Goal: Navigation & Orientation: Find specific page/section

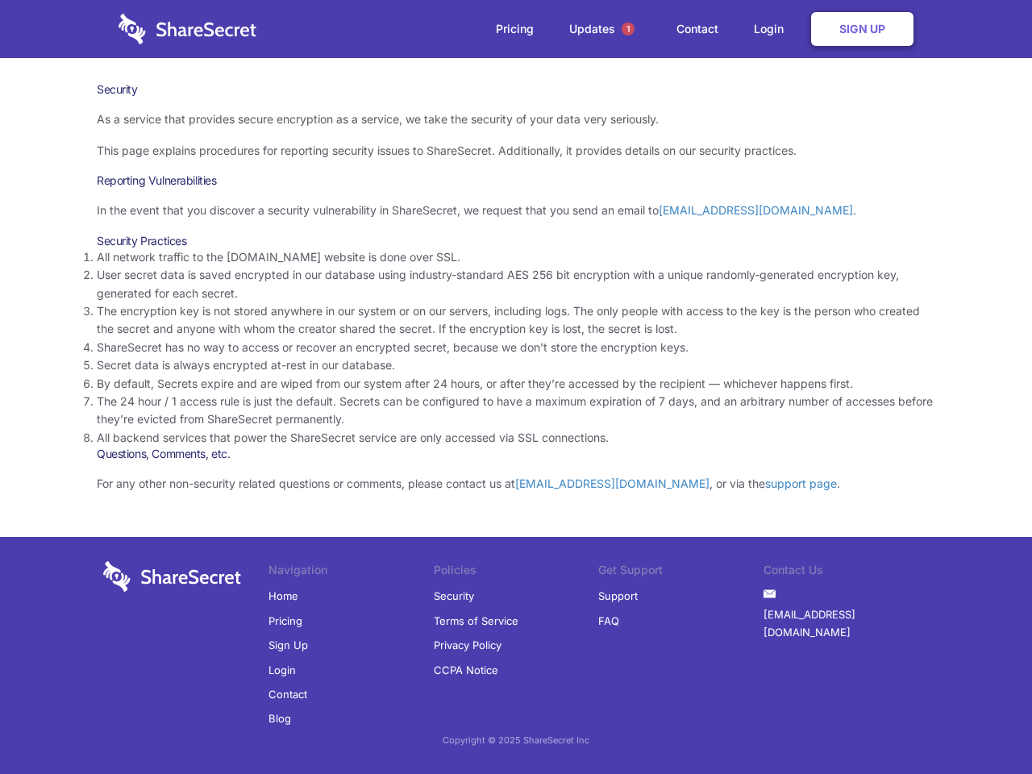
click at [516, 387] on li "By default, Secrets expire and are wiped from our system after 24 hours, or aft…" at bounding box center [516, 384] width 839 height 18
click at [628, 29] on span "1" at bounding box center [628, 29] width 13 height 13
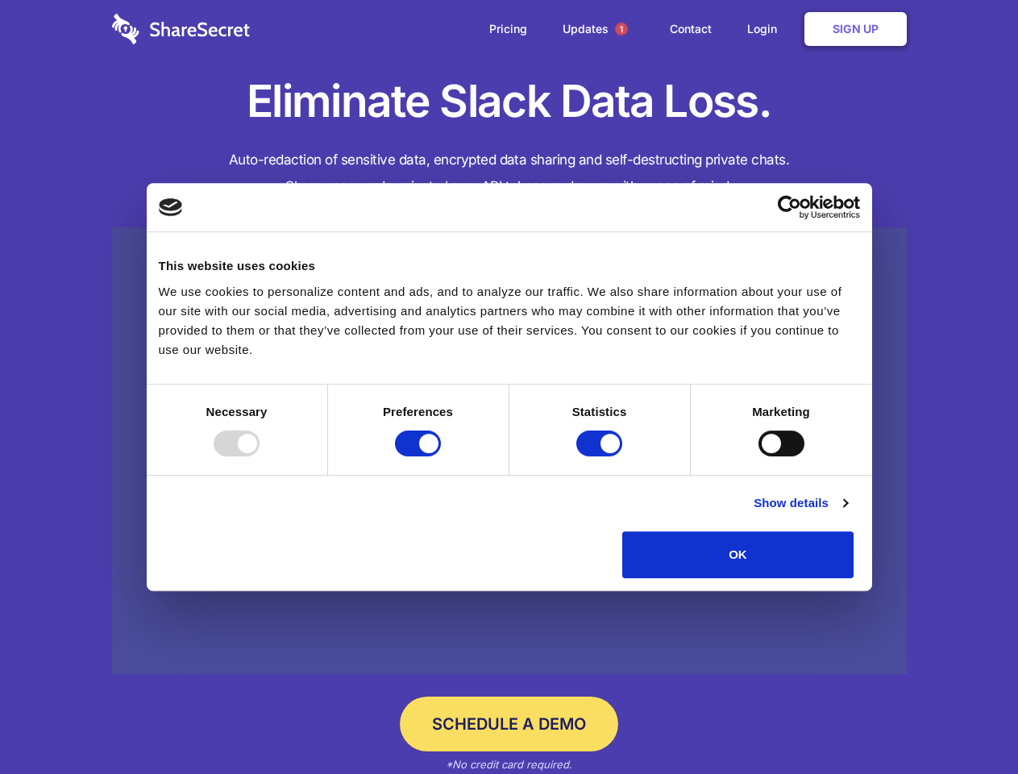
click at [260, 456] on div at bounding box center [237, 444] width 46 height 26
click at [441, 456] on input "Preferences" at bounding box center [418, 444] width 46 height 26
checkbox input "false"
click at [601, 456] on input "Statistics" at bounding box center [599, 444] width 46 height 26
checkbox input "false"
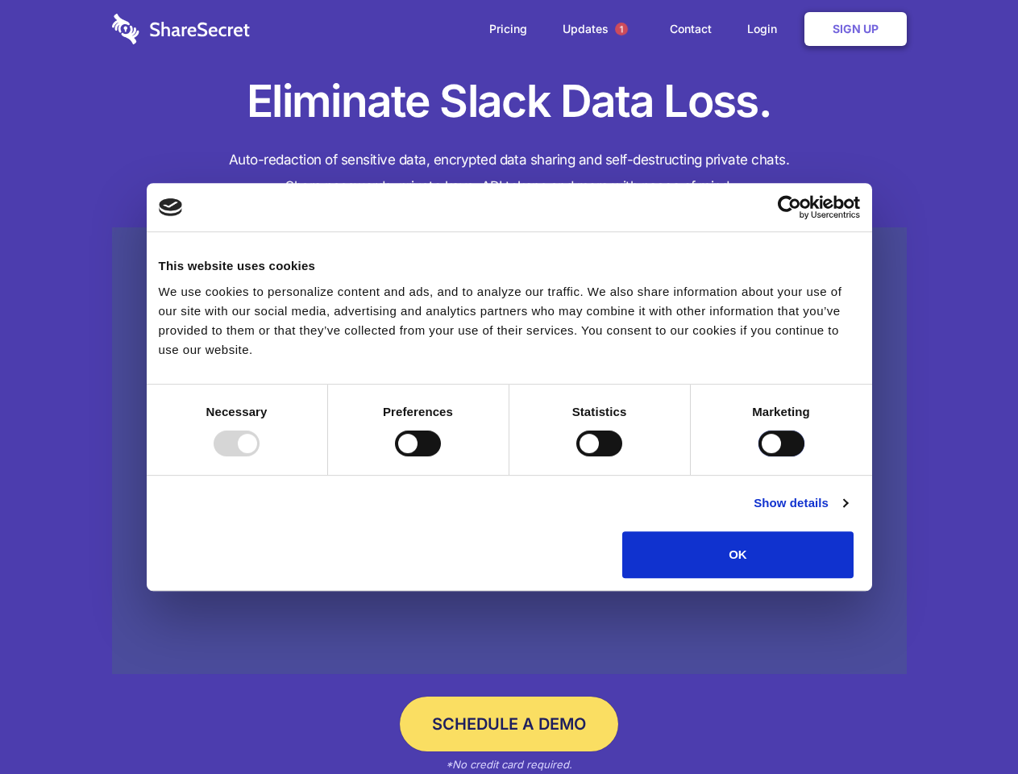
click at [759, 456] on input "Marketing" at bounding box center [782, 444] width 46 height 26
checkbox input "true"
click at [847, 513] on link "Show details" at bounding box center [801, 502] width 94 height 19
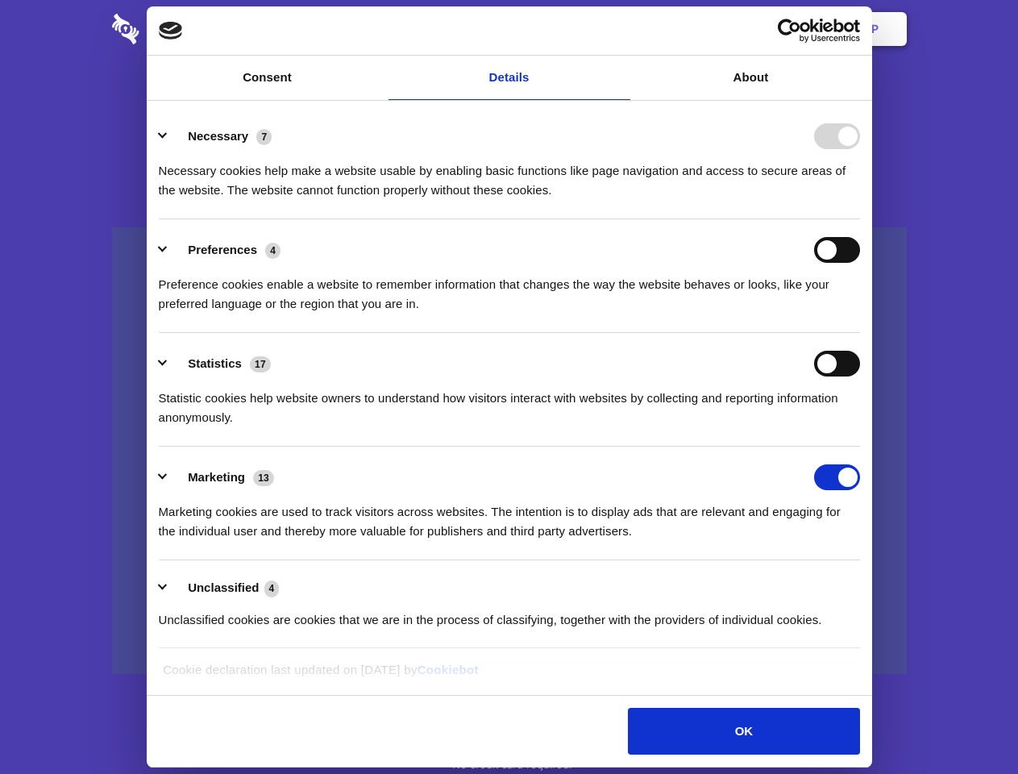
click at [860, 314] on div "Preference cookies enable a website to remember information that changes the wa…" at bounding box center [509, 288] width 701 height 51
click at [621, 29] on span "1" at bounding box center [621, 29] width 13 height 13
